Goal: Transaction & Acquisition: Purchase product/service

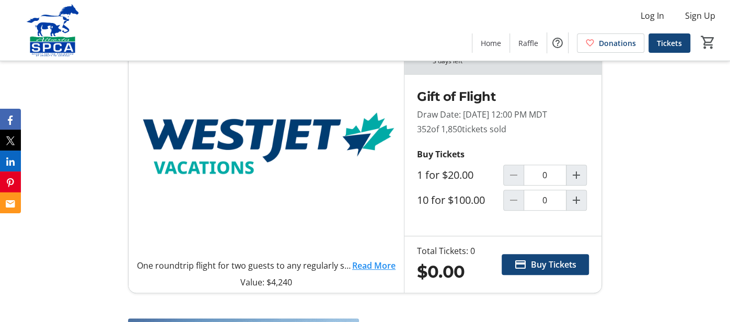
scroll to position [286, 0]
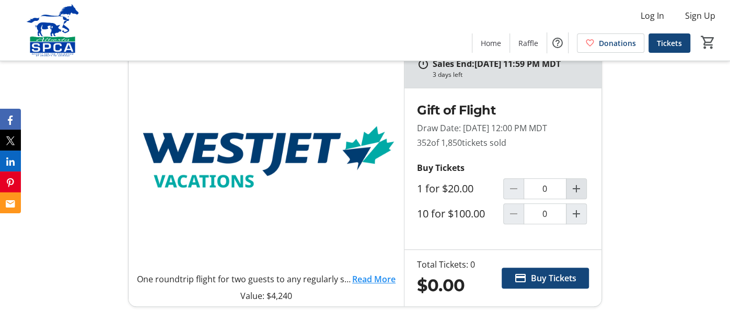
click at [572, 195] on mat-icon "Increment by one" at bounding box center [576, 188] width 13 height 13
type input "1"
click at [550, 282] on span at bounding box center [545, 277] width 87 height 25
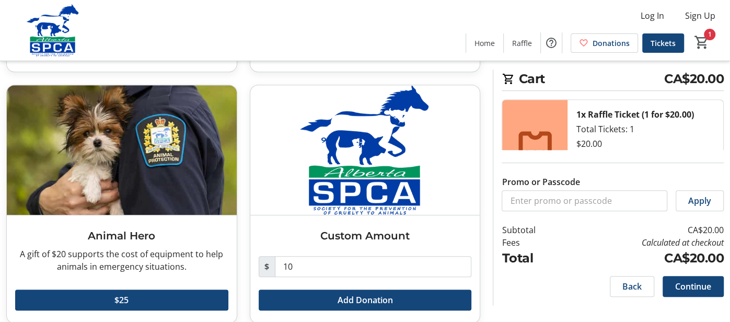
scroll to position [292, 0]
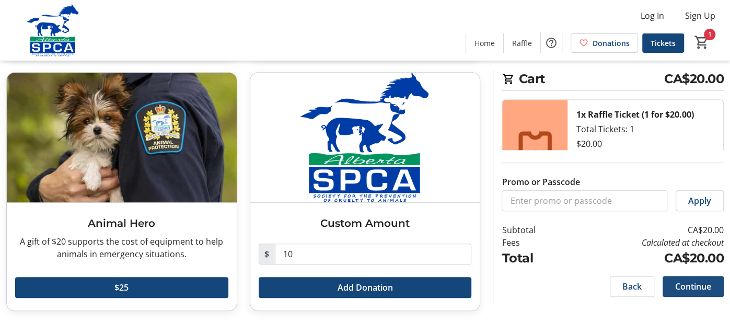
click at [680, 287] on span "Continue" at bounding box center [693, 286] width 36 height 13
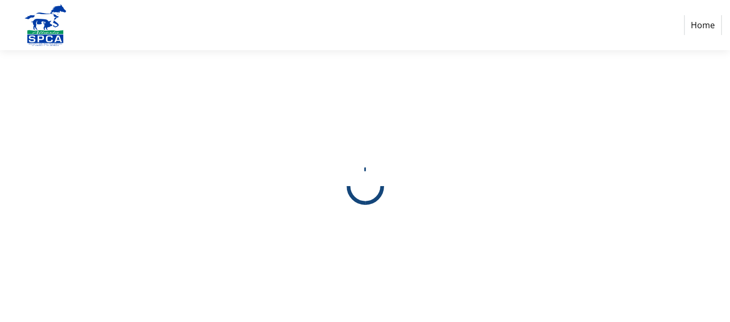
select select "CA"
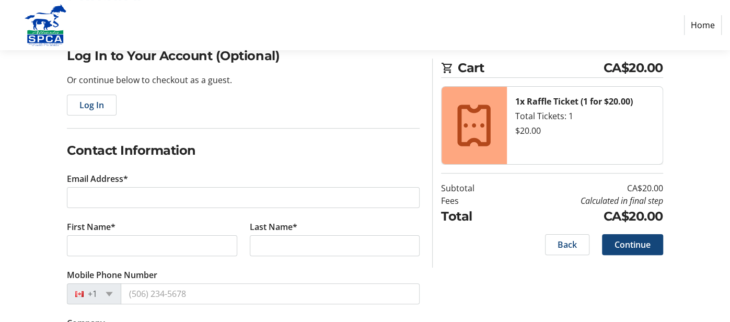
scroll to position [51, 0]
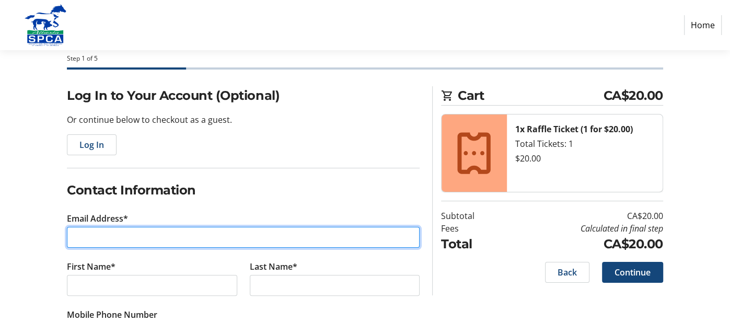
click at [127, 244] on input "Email Address*" at bounding box center [243, 237] width 353 height 21
type input "[EMAIL_ADDRESS][PERSON_NAME][DOMAIN_NAME]"
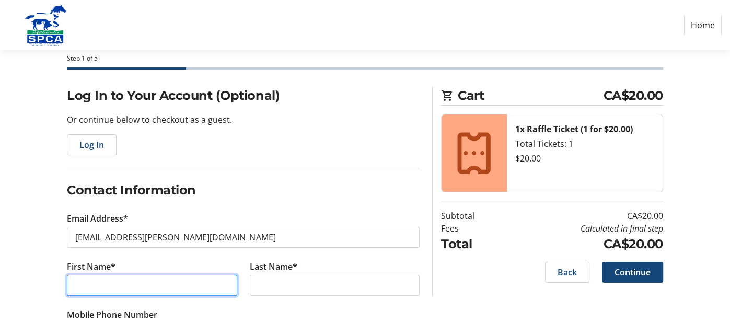
type input "[PERSON_NAME]"
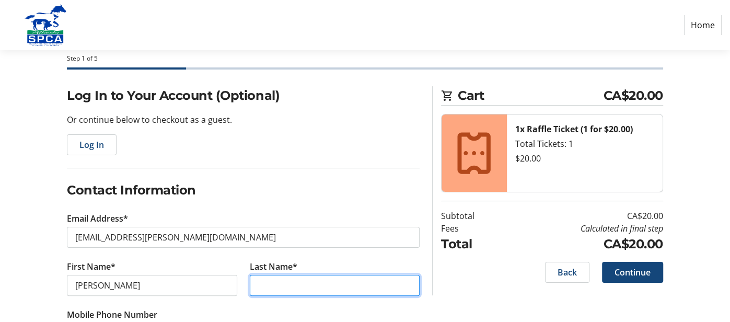
type input "[PERSON_NAME]"
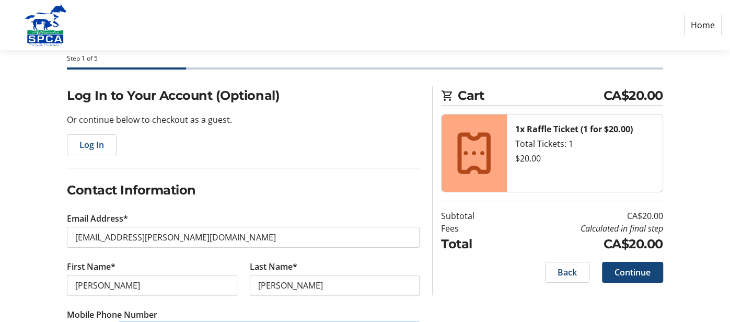
type input "[PHONE_NUMBER]"
type input "Rentabackpack Inc."
type input "[STREET_ADDRESS]"
type input "303"
type input "Canmore"
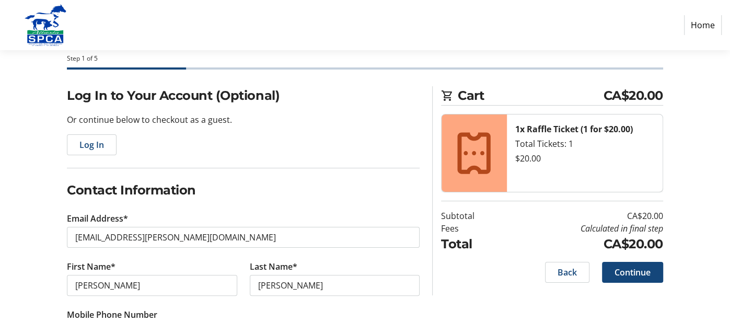
select select "AB"
type input "T1W 0A9"
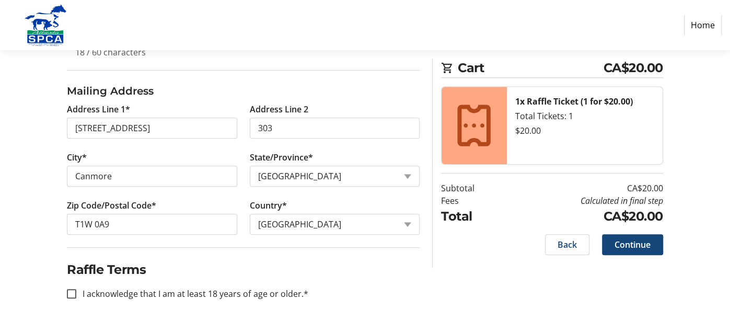
scroll to position [397, 0]
click at [71, 290] on input "I acknowledge that I am at least 18 years of age or older.*" at bounding box center [71, 294] width 9 height 9
checkbox input "true"
click at [622, 236] on span at bounding box center [632, 244] width 61 height 25
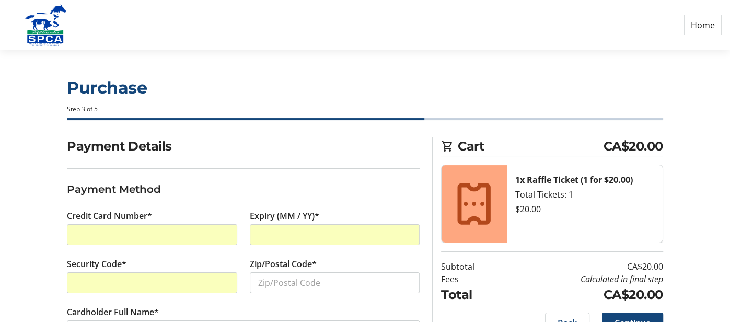
scroll to position [43, 0]
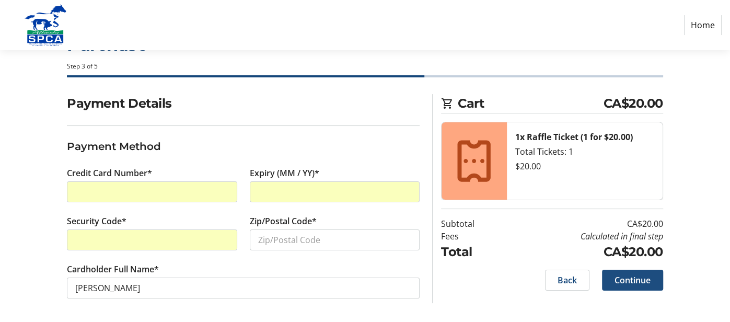
click at [632, 275] on span "Continue" at bounding box center [633, 280] width 36 height 13
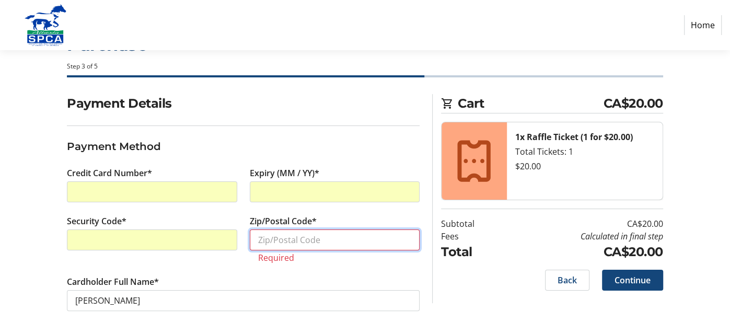
click at [358, 238] on input "Zip/Postal Code*" at bounding box center [335, 239] width 170 height 21
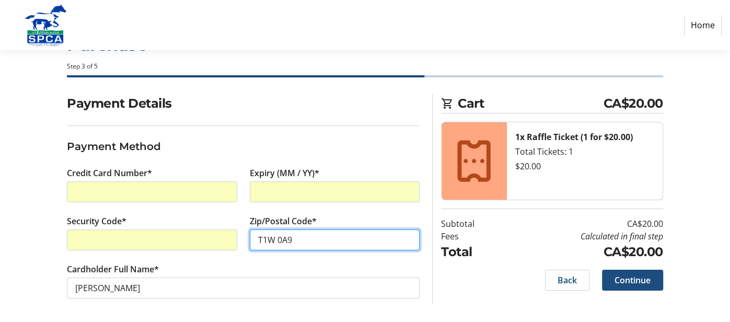
type input "T1W 0A9"
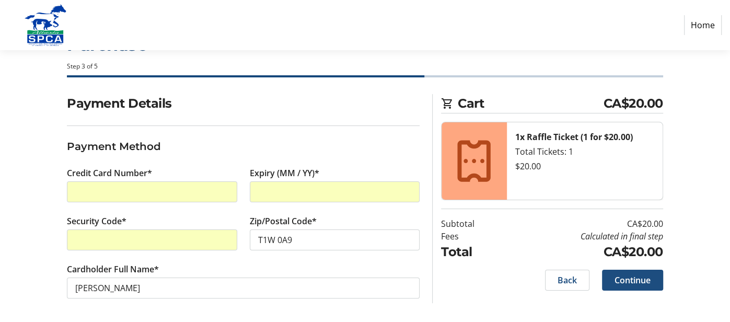
click at [621, 282] on span "Continue" at bounding box center [633, 280] width 36 height 13
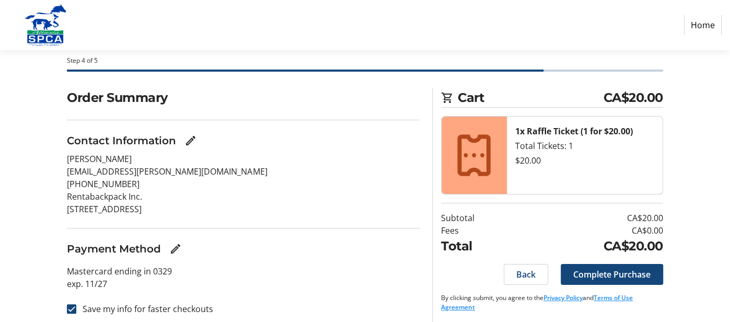
scroll to position [53, 0]
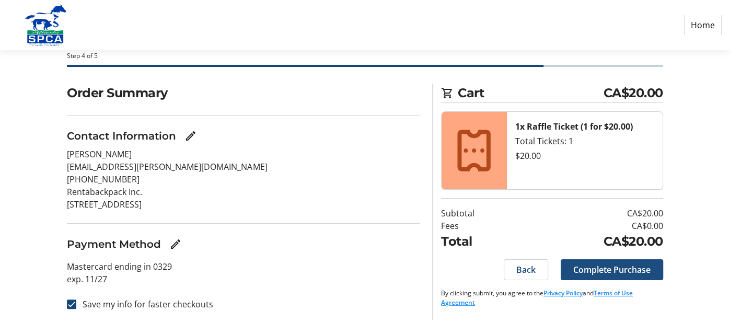
click at [624, 263] on span "Complete Purchase" at bounding box center [611, 269] width 77 height 13
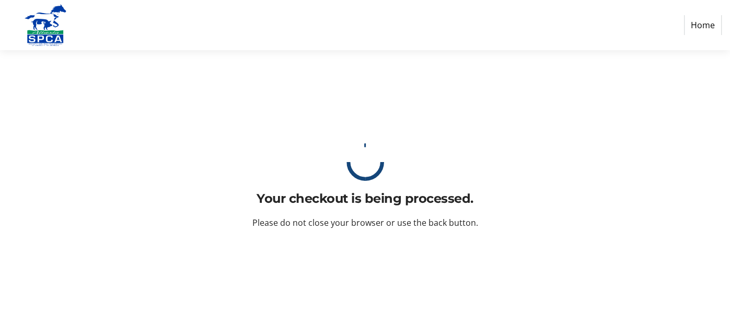
scroll to position [0, 0]
